Goal: Task Accomplishment & Management: Manage account settings

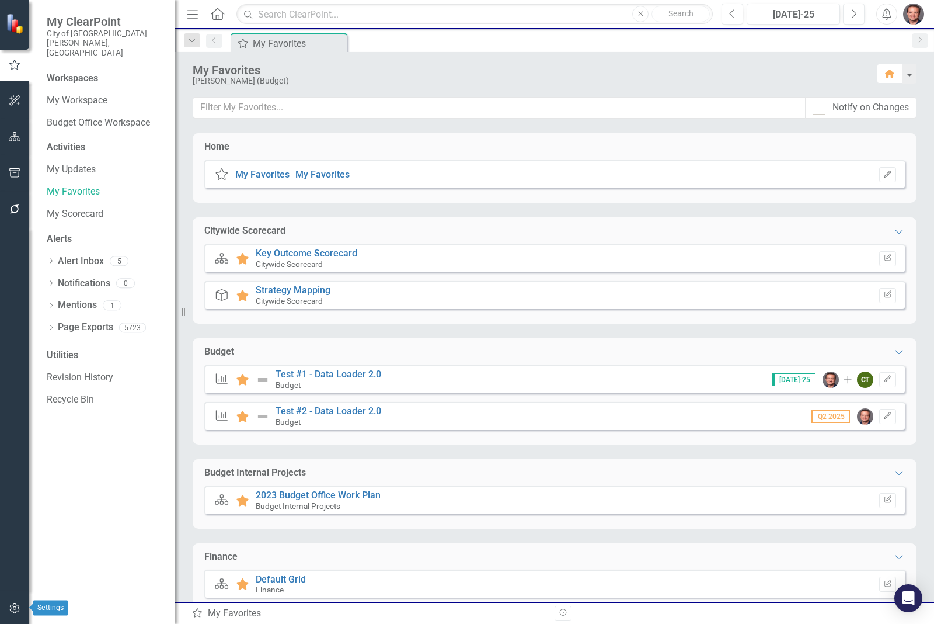
click at [16, 606] on icon "button" at bounding box center [15, 607] width 12 height 9
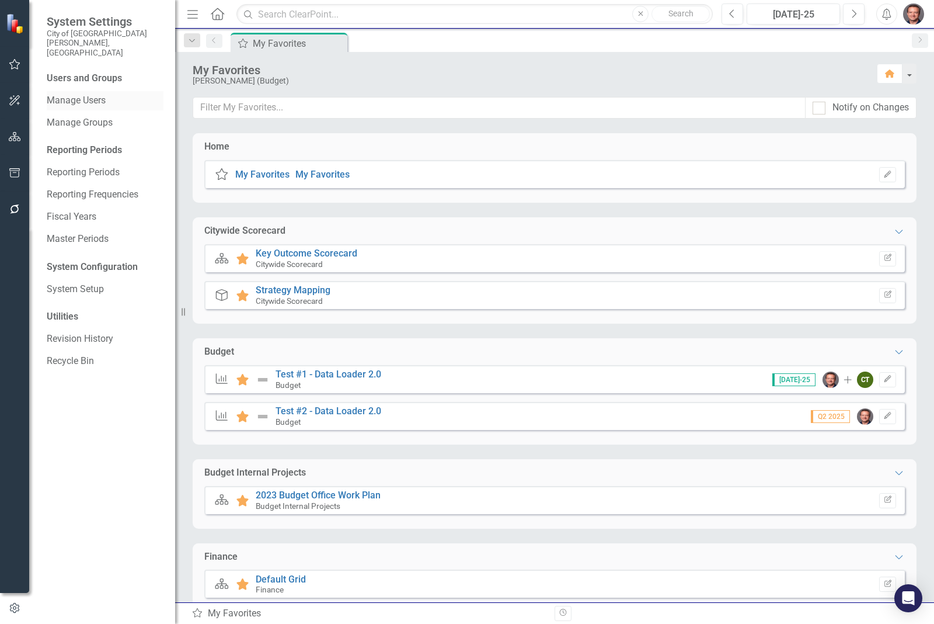
click at [68, 94] on link "Manage Users" at bounding box center [105, 100] width 117 height 13
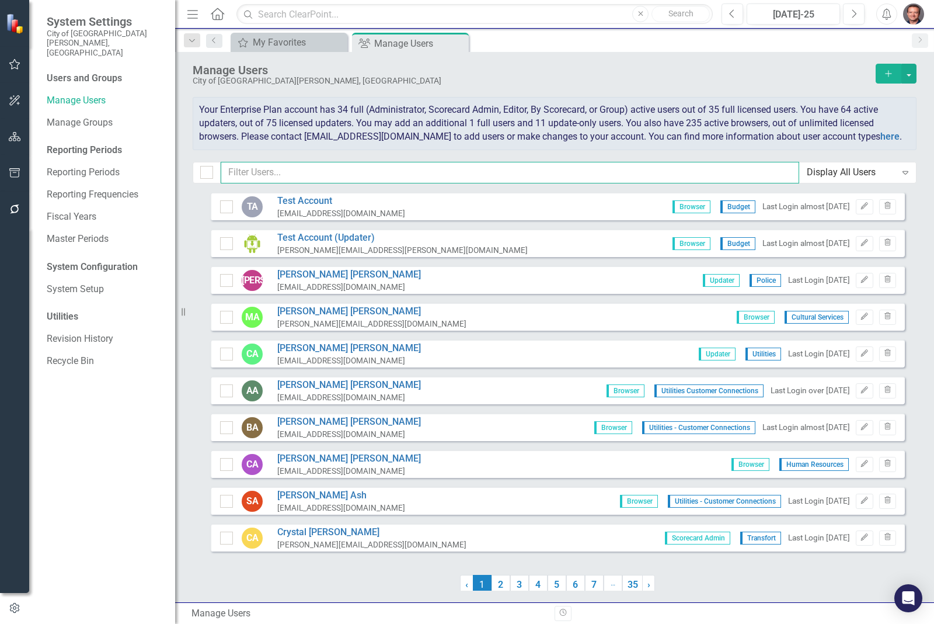
click at [255, 171] on input "text" at bounding box center [510, 173] width 579 height 22
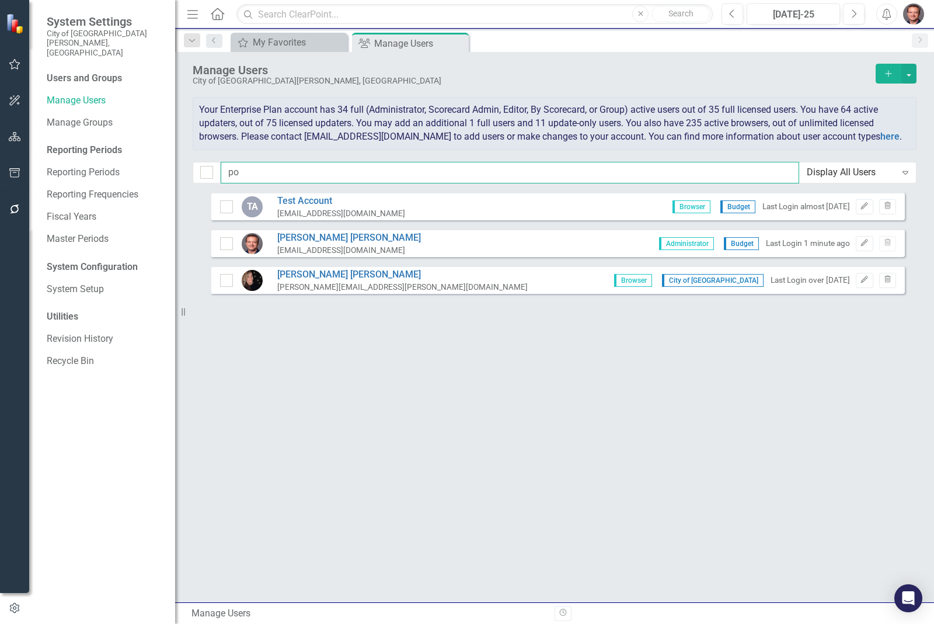
type input "p"
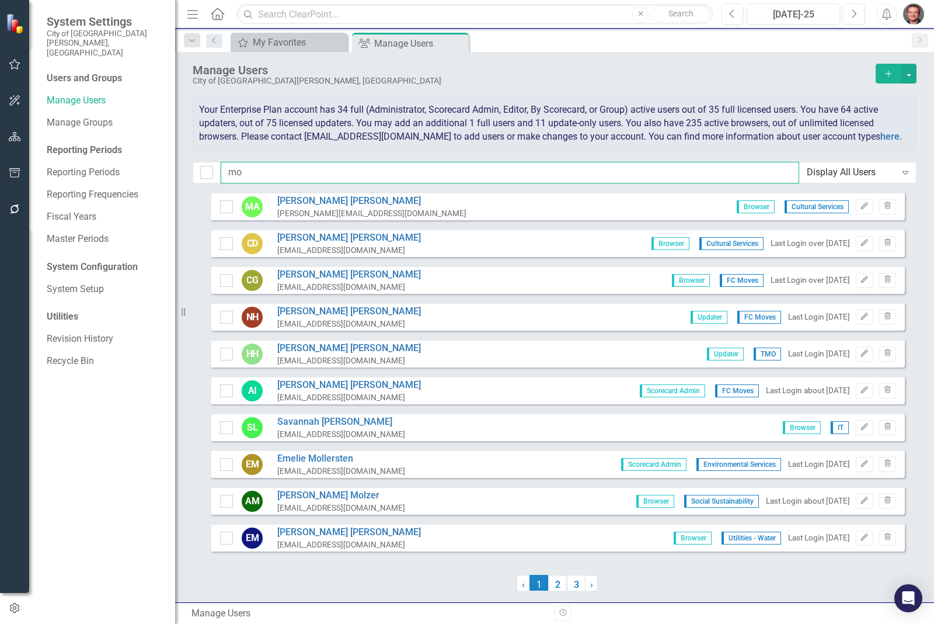
type input "m"
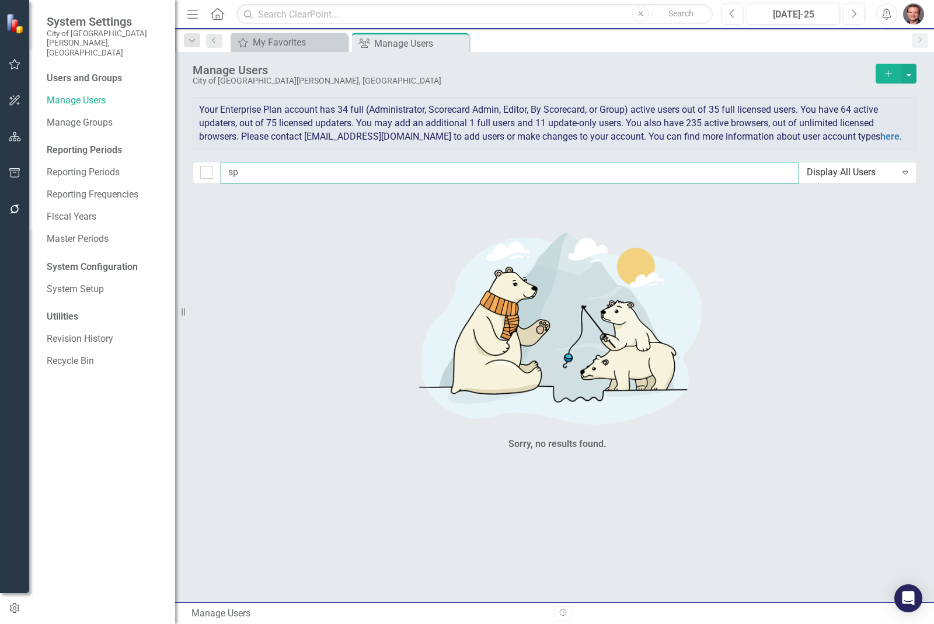
type input "s"
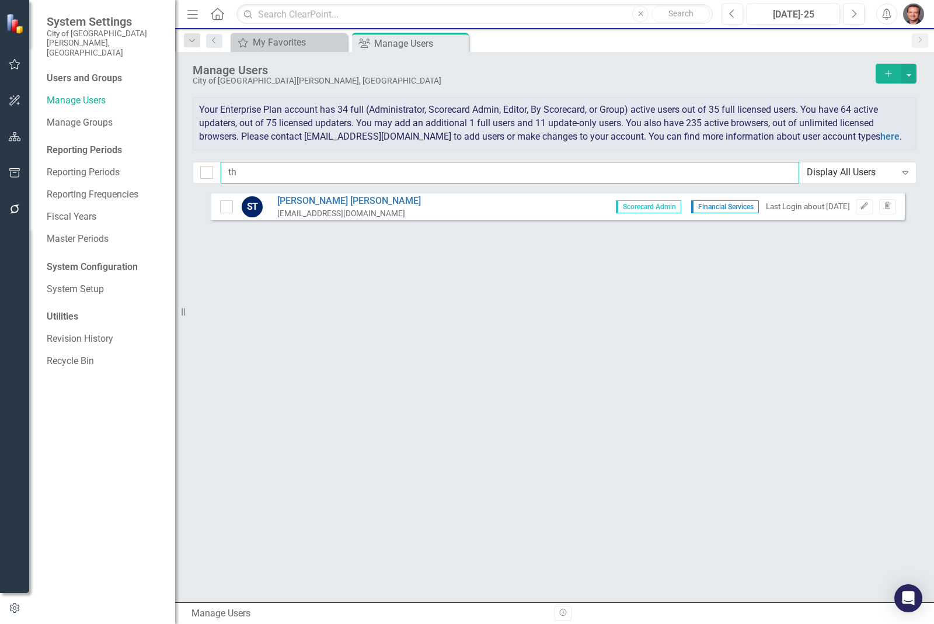
type input "t"
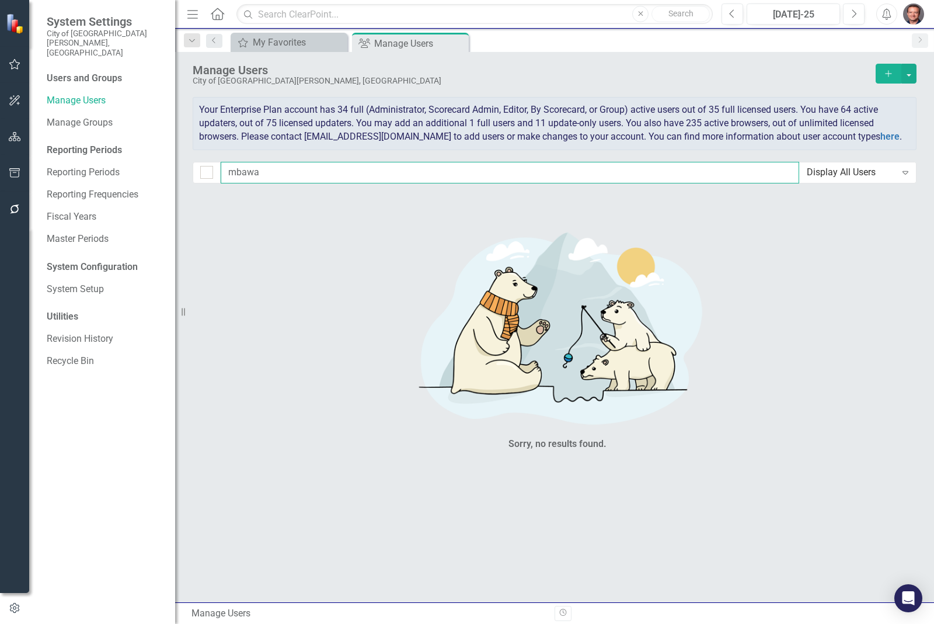
type input "mbawa"
click at [313, 277] on div "Sorry, no results found." at bounding box center [558, 337] width 730 height 290
click at [388, 357] on div "Sorry, no results found." at bounding box center [558, 337] width 350 height 290
click at [207, 171] on input "checkbox" at bounding box center [204, 170] width 8 height 8
checkbox input "false"
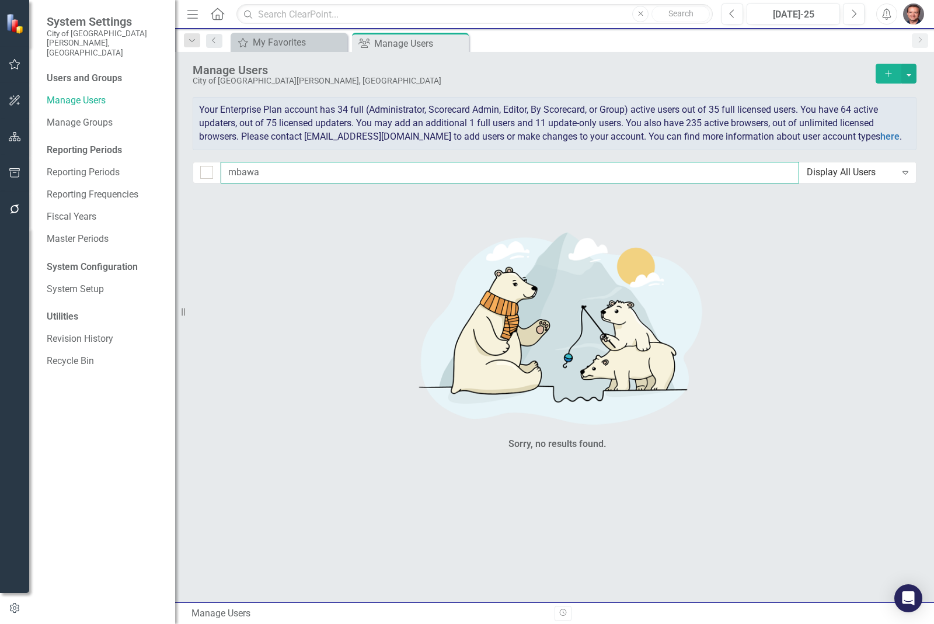
click at [265, 179] on input "mbawa" at bounding box center [510, 173] width 579 height 22
drag, startPoint x: 274, startPoint y: 172, endPoint x: 190, endPoint y: 158, distance: 85.3
click at [194, 162] on div "mbawa Display All Users Expand" at bounding box center [555, 173] width 724 height 22
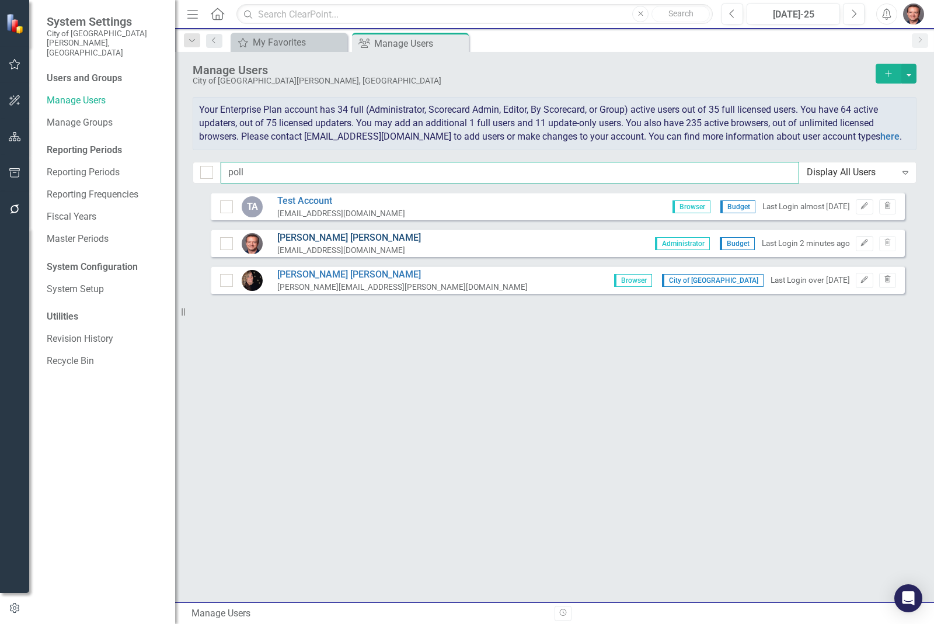
type input "poll"
click at [305, 237] on link "[PERSON_NAME]" at bounding box center [349, 237] width 144 height 13
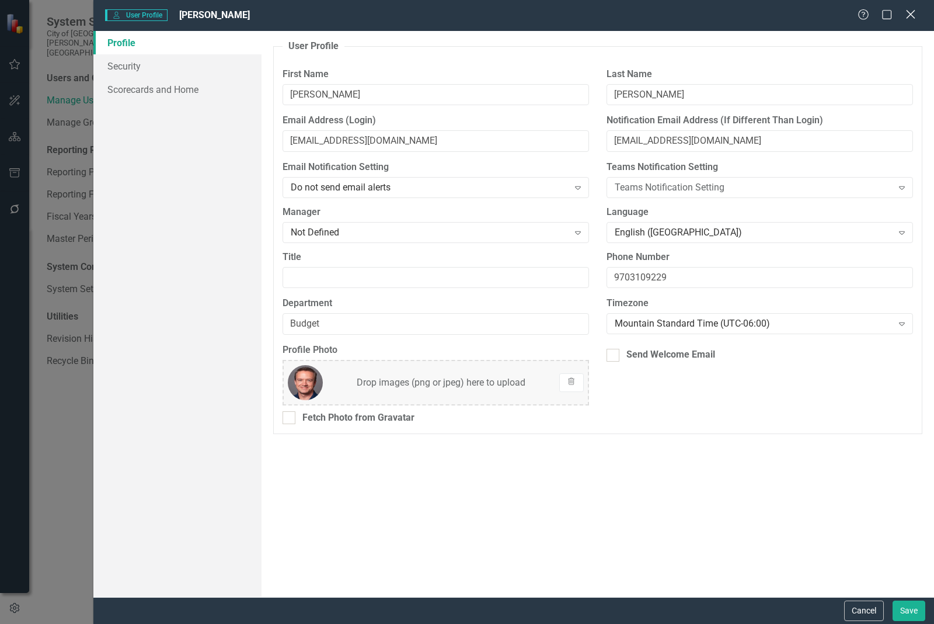
click at [912, 12] on div "Close" at bounding box center [910, 16] width 15 height 16
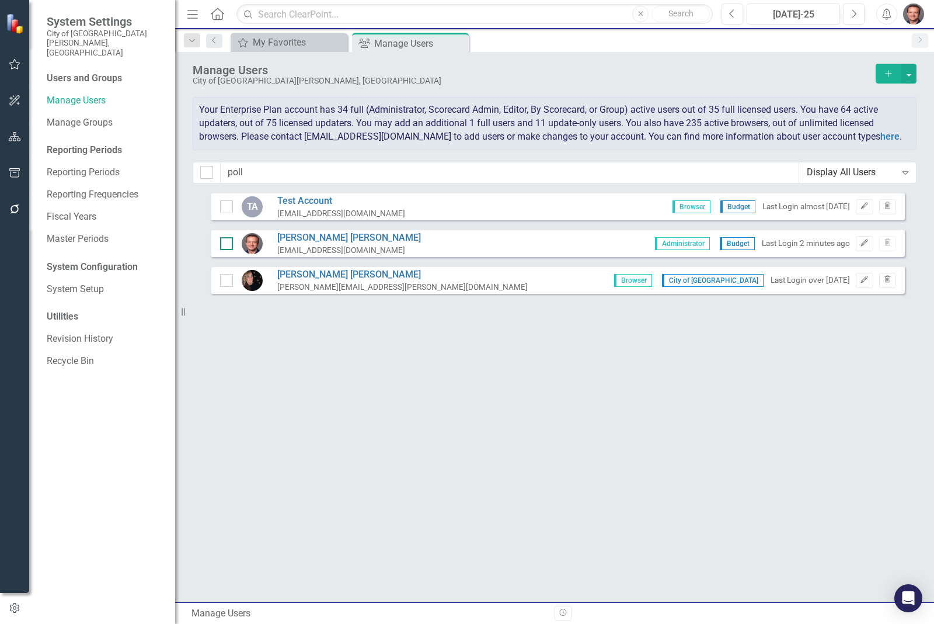
click at [224, 240] on input "checkbox" at bounding box center [224, 241] width 8 height 8
click at [237, 242] on div at bounding box center [248, 243] width 30 height 21
click at [221, 244] on input "checkbox" at bounding box center [224, 241] width 8 height 8
checkbox input "false"
click at [221, 280] on input "checkbox" at bounding box center [224, 278] width 8 height 8
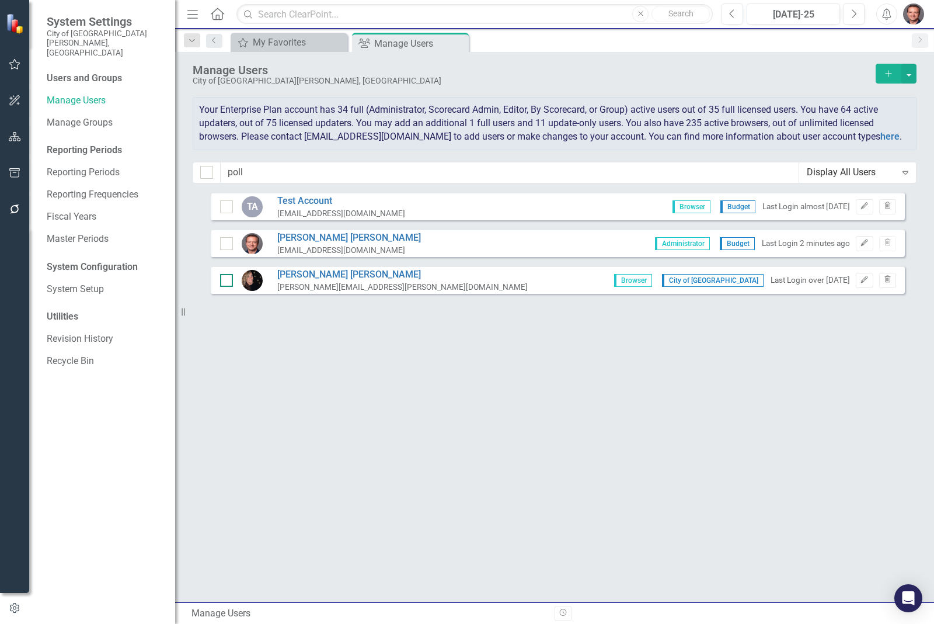
checkbox input "true"
click at [913, 12] on img "button" at bounding box center [913, 14] width 21 height 21
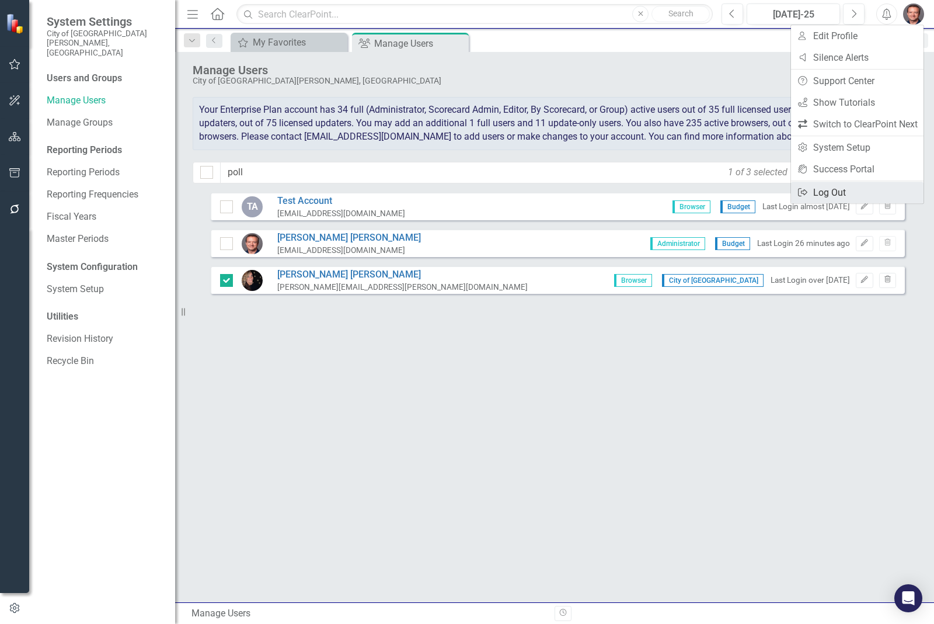
click at [825, 194] on link "Logout Log Out" at bounding box center [857, 193] width 133 height 22
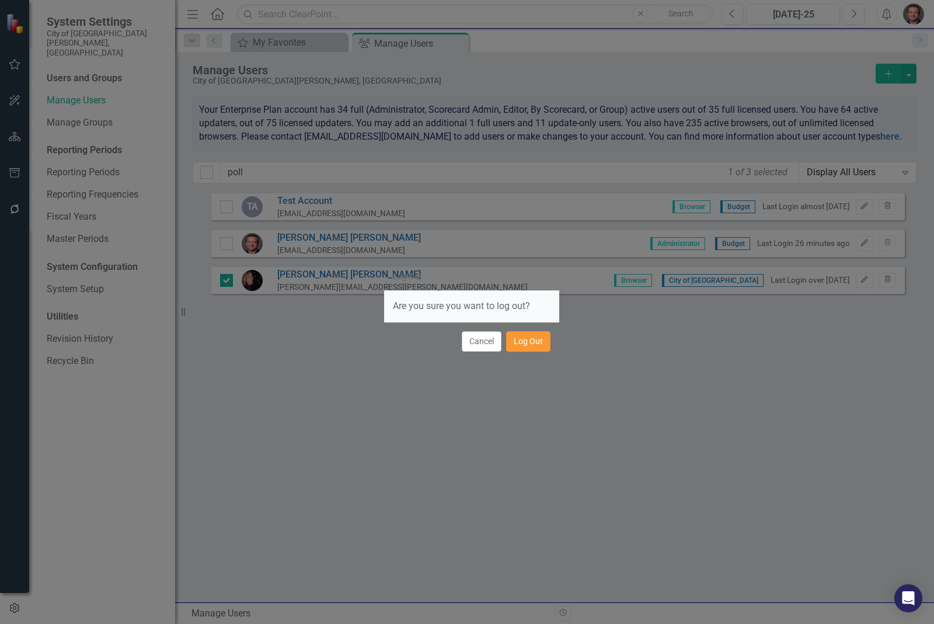
click at [520, 351] on button "Log Out" at bounding box center [528, 341] width 44 height 20
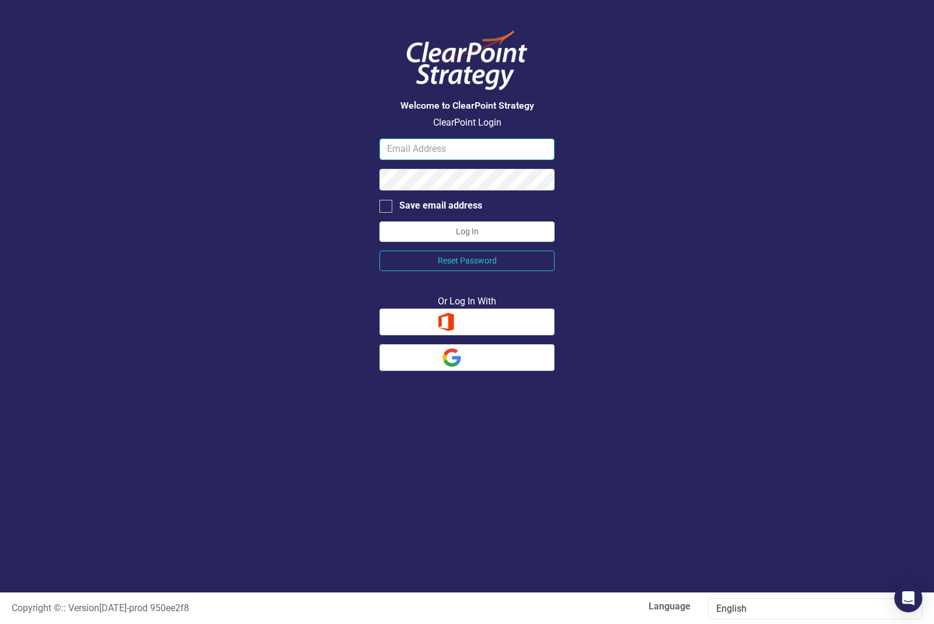
type input "[EMAIL_ADDRESS][DOMAIN_NAME]"
